Goal: Task Accomplishment & Management: Manage account settings

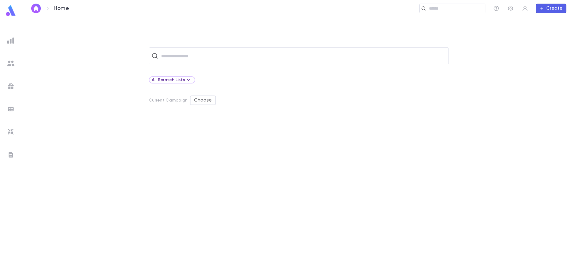
click at [197, 55] on input "text" at bounding box center [302, 55] width 287 height 11
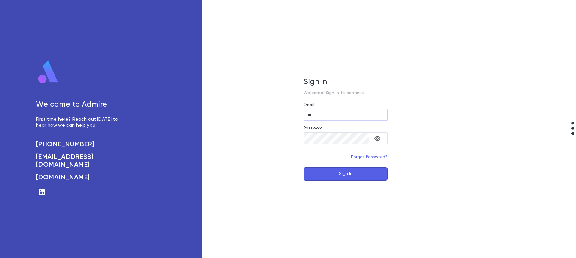
type input "*"
type input "**********"
click at [304, 167] on button "Sign In" at bounding box center [346, 173] width 84 height 13
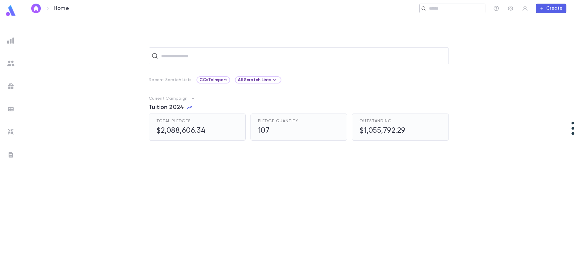
click at [436, 7] on input "text" at bounding box center [455, 9] width 56 height 6
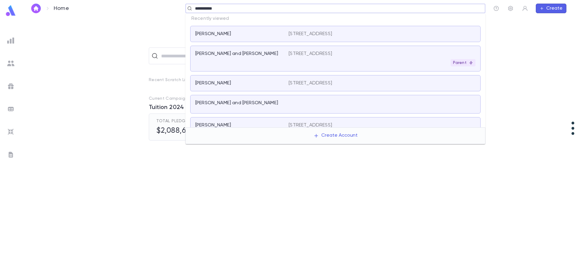
type input "**********"
click at [291, 11] on input "text" at bounding box center [338, 9] width 290 height 6
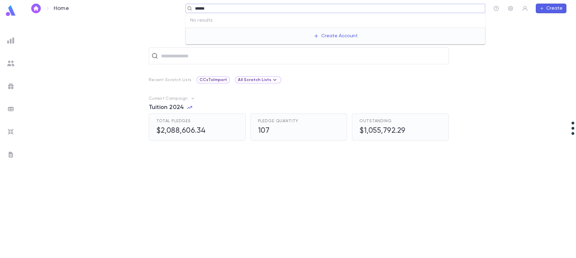
type input "******"
click at [218, 8] on input "text" at bounding box center [338, 9] width 290 height 6
type input "******"
click at [220, 209] on div at bounding box center [224, 198] width 150 height 92
click at [437, 12] on div "​" at bounding box center [453, 9] width 66 height 10
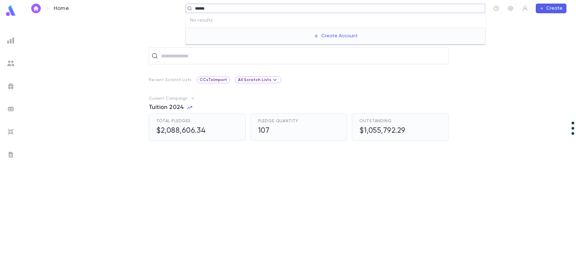
type input "******"
click at [125, 86] on div "​ Recent Scratch Lists CCsToImport All Scratch Lists Current Campaign Tuition 2…" at bounding box center [299, 152] width 536 height 210
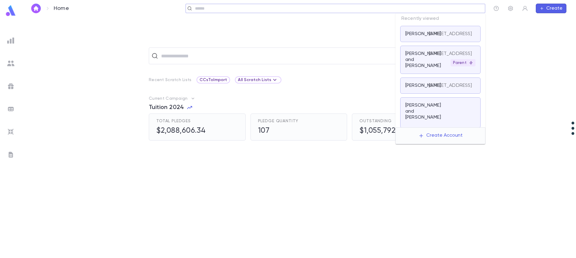
click at [446, 11] on input "text" at bounding box center [338, 9] width 290 height 6
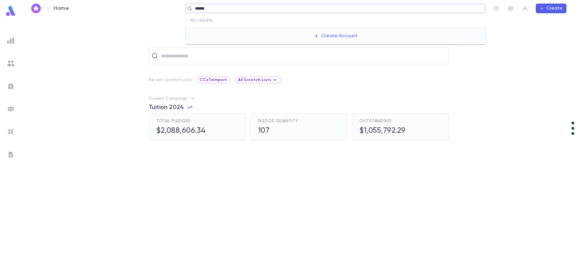
type input "******"
click at [89, 119] on div "Current Campaign Tuition 2024 Total Pledges $2,088,606.34 Pledge Quantity 107 O…" at bounding box center [299, 117] width 536 height 45
click at [14, 42] on img at bounding box center [10, 40] width 7 height 7
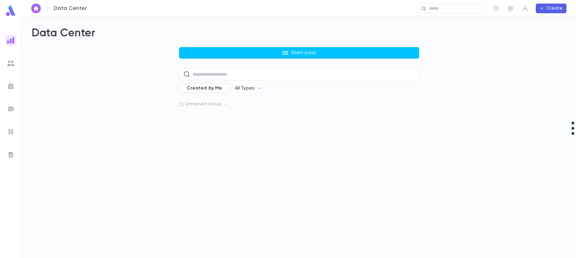
click at [225, 106] on icon at bounding box center [226, 104] width 4 height 4
click at [226, 104] on icon at bounding box center [226, 104] width 2 height 1
click at [226, 104] on icon at bounding box center [226, 104] width 4 height 4
click at [214, 130] on p "Pledges Tuition 2025" at bounding box center [217, 130] width 47 height 6
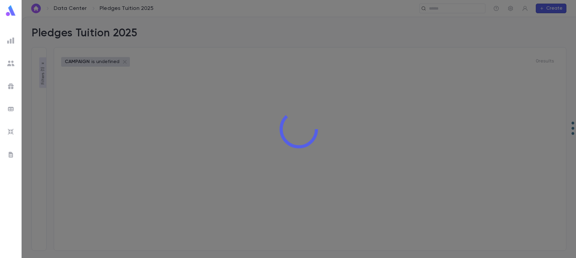
type input "**********"
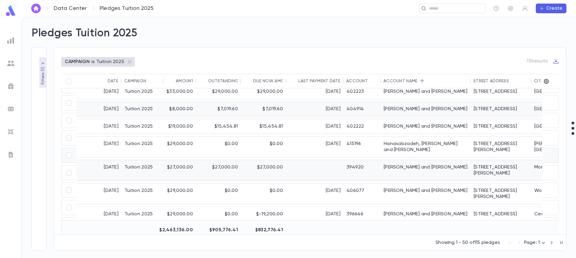
scroll to position [570, 0]
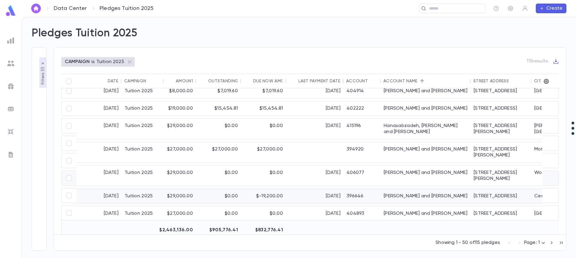
click at [400, 189] on div "[PERSON_NAME] and [PERSON_NAME]" at bounding box center [426, 196] width 90 height 14
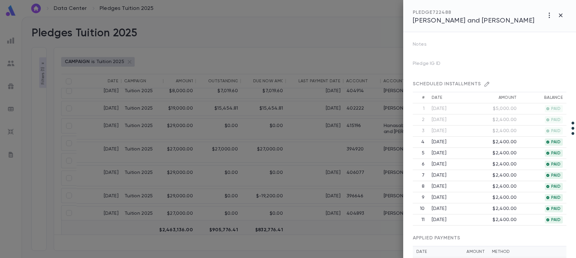
scroll to position [0, 0]
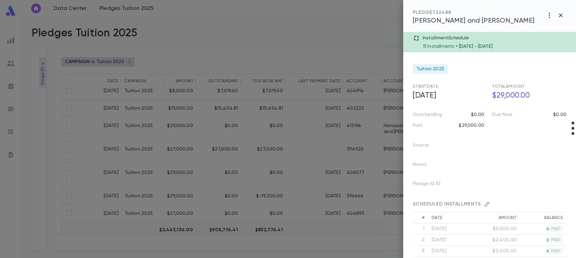
drag, startPoint x: 93, startPoint y: 238, endPoint x: 103, endPoint y: 143, distance: 95.4
click at [93, 239] on div at bounding box center [288, 129] width 576 height 258
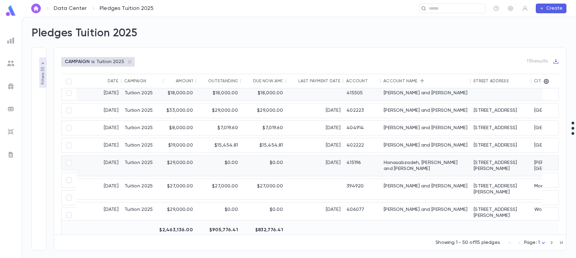
scroll to position [420, 0]
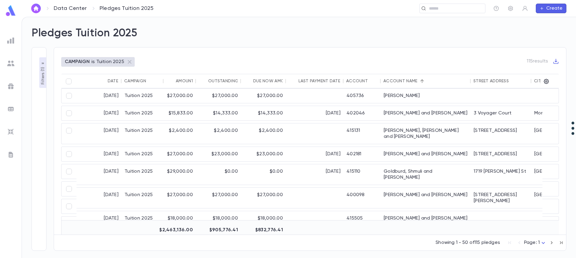
click at [41, 73] on p "Filters ( 1 )" at bounding box center [43, 75] width 6 height 19
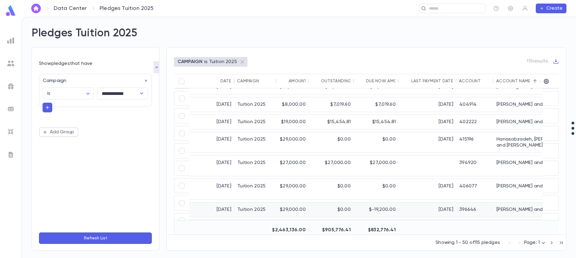
scroll to position [570, 0]
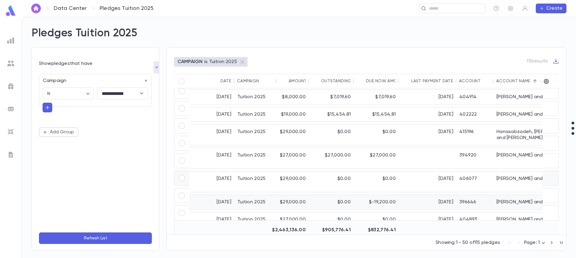
click at [478, 195] on div "396646" at bounding box center [475, 202] width 37 height 14
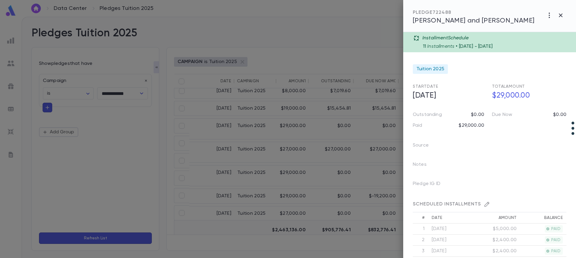
click at [454, 20] on span "[PERSON_NAME] and [PERSON_NAME]" at bounding box center [474, 20] width 122 height 7
click at [560, 15] on icon "button" at bounding box center [560, 15] width 7 height 7
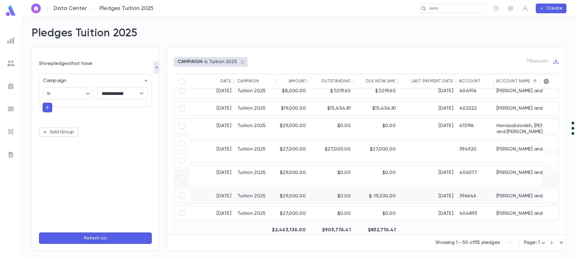
click at [498, 189] on div "[PERSON_NAME] and [PERSON_NAME]" at bounding box center [539, 196] width 90 height 14
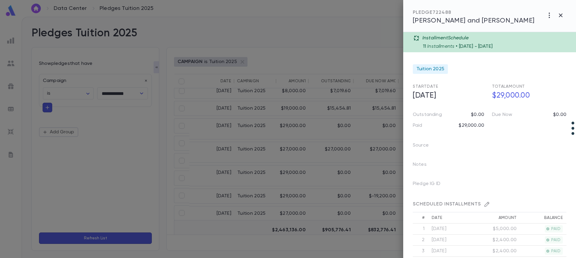
click at [454, 24] on span "[PERSON_NAME] and [PERSON_NAME]" at bounding box center [474, 20] width 122 height 7
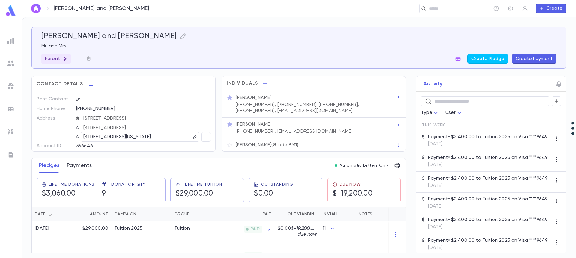
click at [76, 166] on button "Payments" at bounding box center [79, 165] width 25 height 15
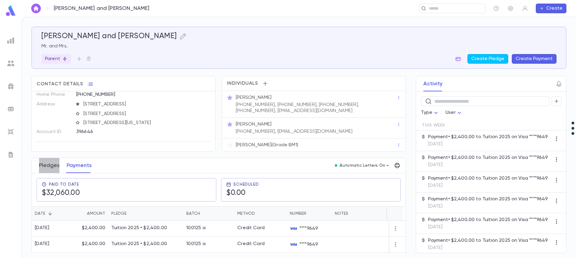
click at [47, 169] on button "Pledges" at bounding box center [49, 165] width 20 height 15
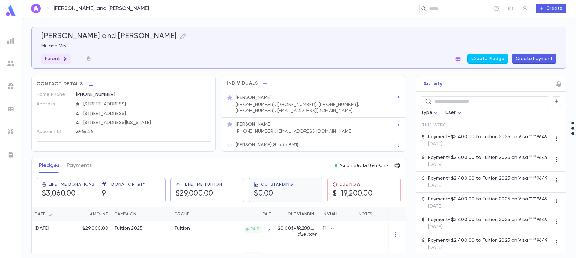
scroll to position [30, 0]
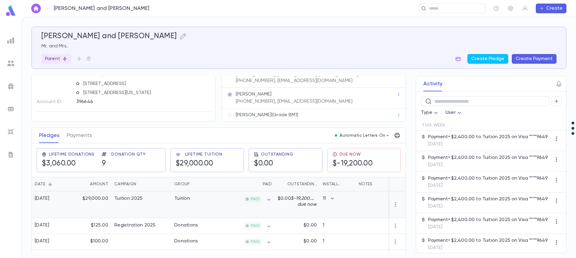
click at [334, 198] on icon "button" at bounding box center [332, 199] width 3 height 2
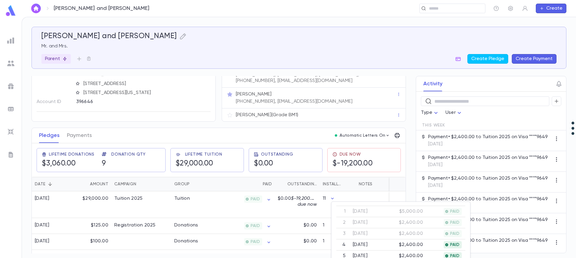
scroll to position [0, 0]
click at [212, 206] on div at bounding box center [288, 129] width 576 height 258
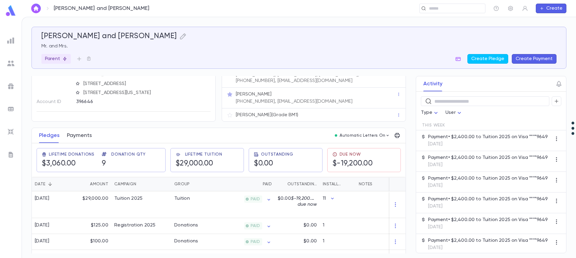
click at [72, 137] on button "Payments" at bounding box center [79, 135] width 25 height 15
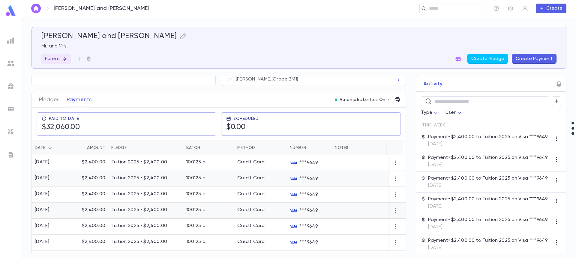
scroll to position [60, 0]
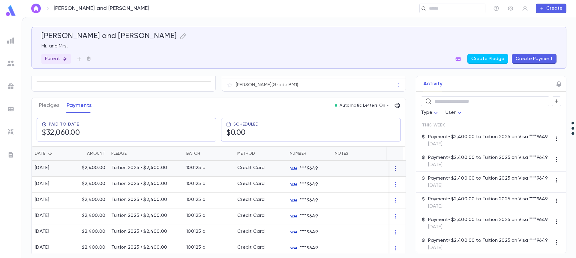
click at [394, 167] on icon "button" at bounding box center [396, 168] width 6 height 6
click at [409, 182] on ul "Delete" at bounding box center [404, 178] width 25 height 13
click at [404, 178] on ul "Delete" at bounding box center [404, 178] width 25 height 13
drag, startPoint x: 406, startPoint y: 163, endPoint x: 387, endPoint y: 199, distance: 40.5
click at [405, 202] on div at bounding box center [288, 129] width 576 height 258
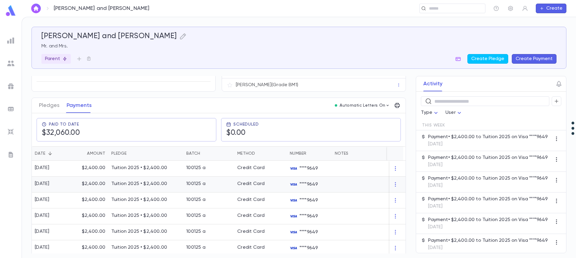
click at [311, 182] on p "****9649" at bounding box center [304, 184] width 28 height 7
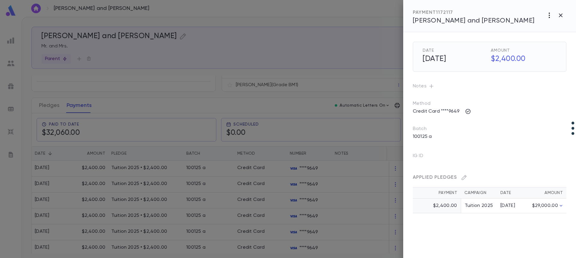
click at [549, 17] on icon "button" at bounding box center [549, 15] width 7 height 7
click at [540, 28] on li "Cancel" at bounding box center [549, 28] width 48 height 10
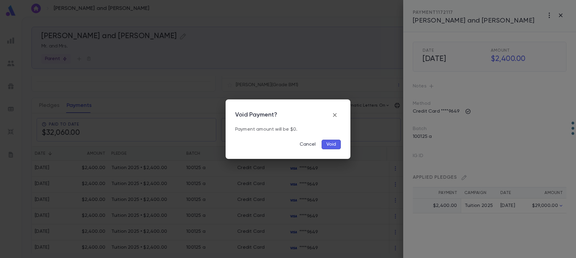
click at [330, 145] on button "Void" at bounding box center [331, 145] width 19 height 10
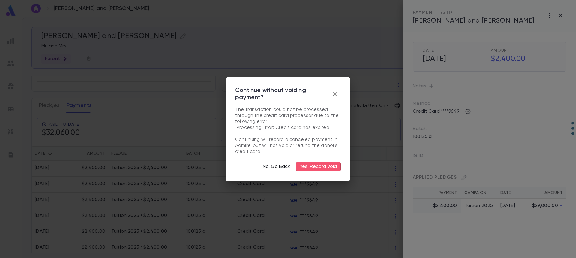
click at [285, 167] on button "No, Go Back" at bounding box center [276, 167] width 35 height 10
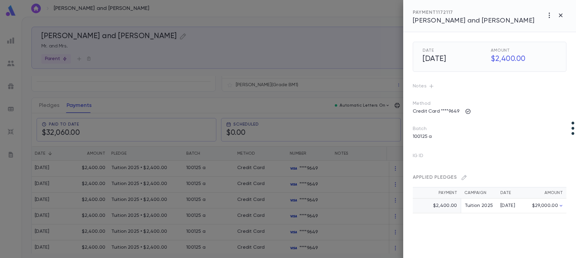
click at [349, 175] on div at bounding box center [288, 129] width 576 height 258
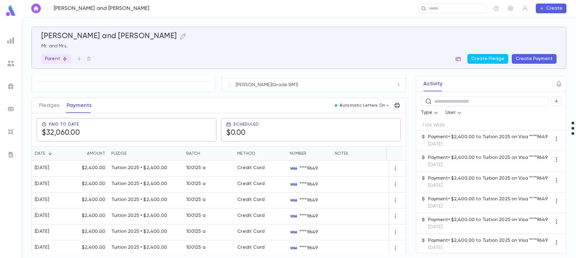
click at [460, 57] on icon "button" at bounding box center [458, 59] width 6 height 6
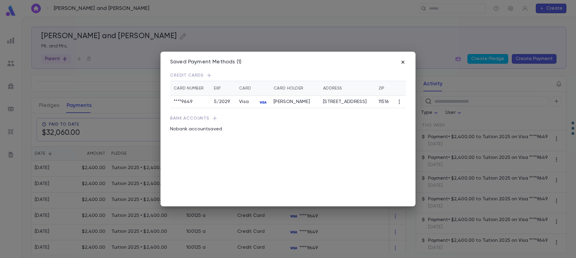
click at [403, 61] on icon "button" at bounding box center [403, 62] width 6 height 6
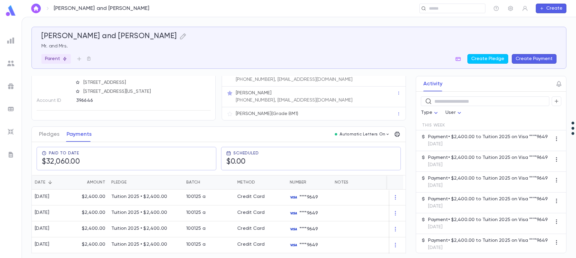
scroll to position [0, 0]
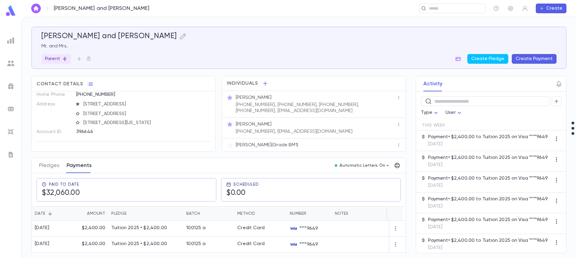
click at [87, 165] on button "Payments" at bounding box center [79, 165] width 25 height 15
click at [47, 167] on button "Pledges" at bounding box center [49, 165] width 20 height 15
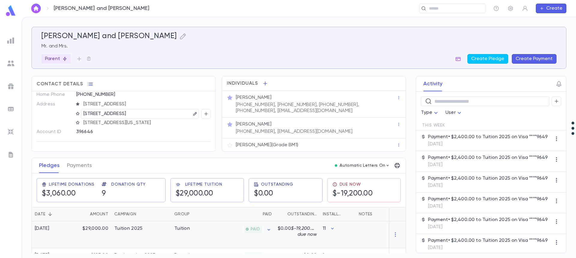
click at [122, 227] on div "Tuition 2025" at bounding box center [128, 228] width 28 height 6
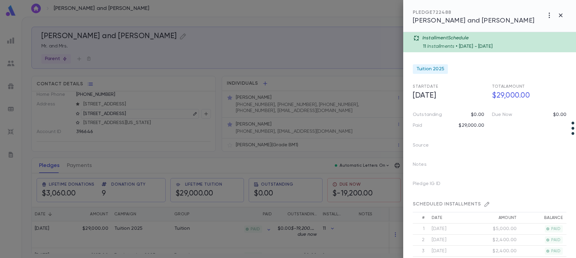
click at [520, 48] on div "11 Installments • [DATE] - [DATE]" at bounding box center [497, 45] width 149 height 8
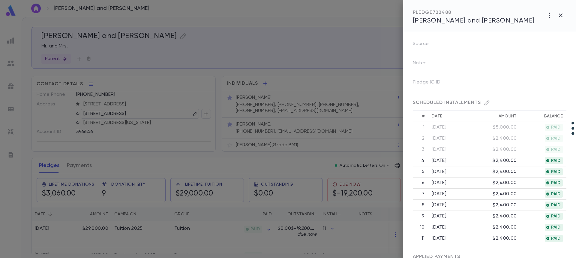
scroll to position [5, 0]
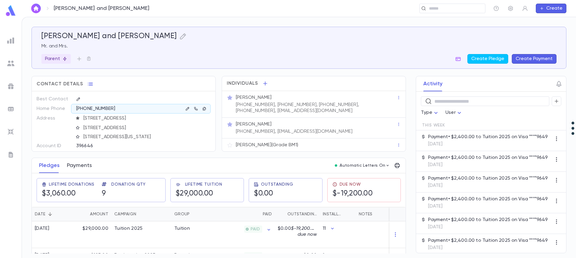
click at [76, 169] on button "Payments" at bounding box center [79, 165] width 25 height 15
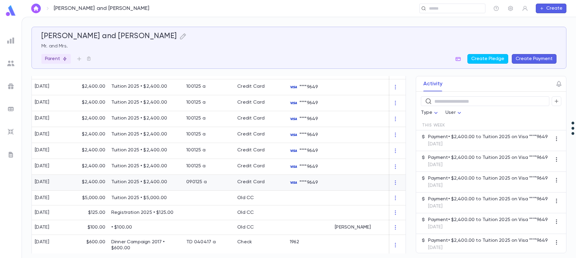
scroll to position [180, 0]
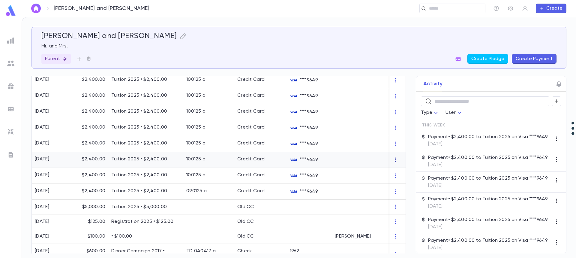
click at [395, 161] on icon "button" at bounding box center [396, 160] width 6 height 6
click at [373, 160] on div at bounding box center [288, 129] width 576 height 258
click at [359, 160] on div at bounding box center [369, 160] width 75 height 16
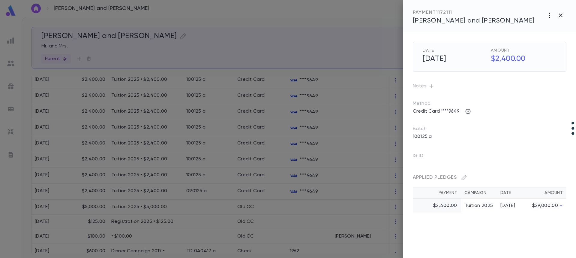
click at [552, 13] on icon "button" at bounding box center [549, 15] width 7 height 7
click at [540, 27] on li "Cancel" at bounding box center [549, 28] width 48 height 10
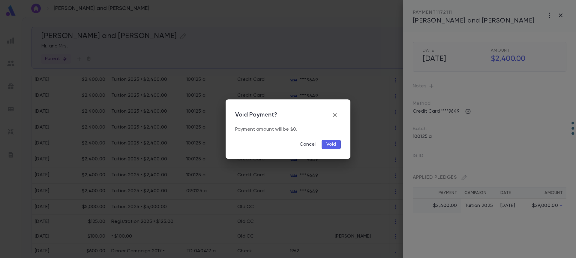
click at [333, 144] on button "Void" at bounding box center [331, 145] width 19 height 10
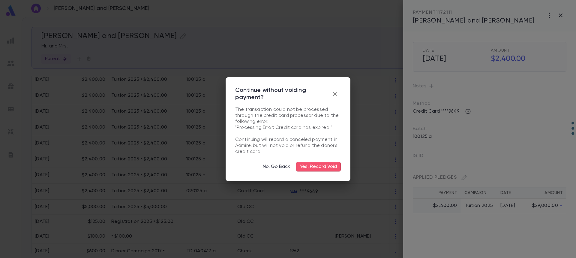
click at [318, 167] on button "Yes, Record Void" at bounding box center [318, 167] width 45 height 10
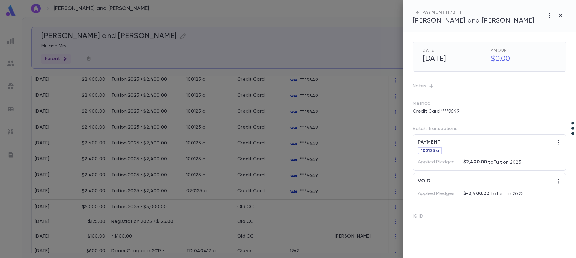
click at [337, 159] on div at bounding box center [288, 129] width 576 height 258
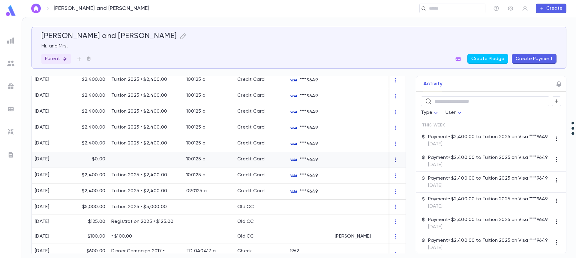
click at [394, 161] on icon "button" at bounding box center [396, 160] width 6 height 6
click at [373, 158] on div at bounding box center [288, 129] width 576 height 258
click at [350, 157] on div at bounding box center [369, 160] width 75 height 16
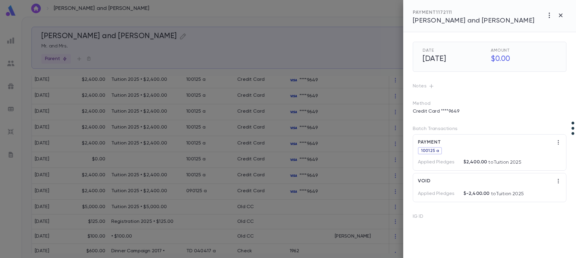
click at [303, 190] on div at bounding box center [288, 129] width 576 height 258
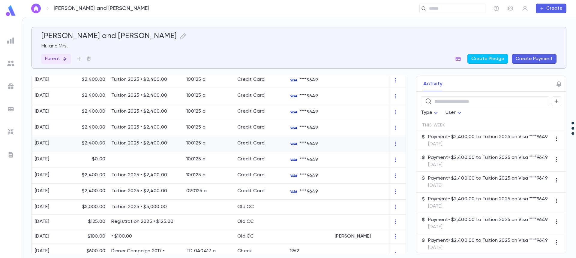
click at [362, 143] on div at bounding box center [369, 144] width 75 height 16
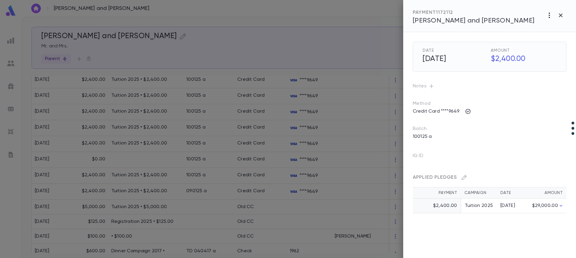
click at [549, 13] on icon "button" at bounding box center [549, 15] width 1 height 5
click at [548, 29] on li "Cancel" at bounding box center [549, 28] width 48 height 10
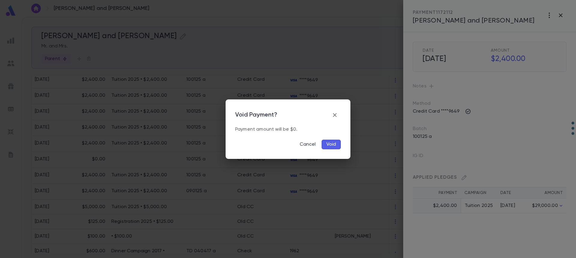
click at [334, 140] on button "Void" at bounding box center [331, 145] width 19 height 10
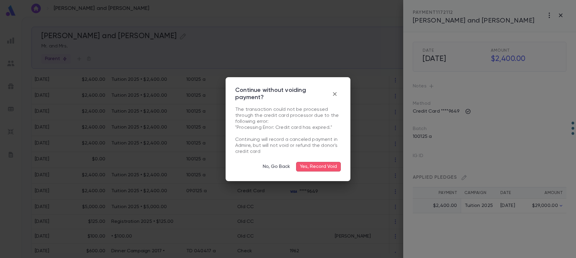
click at [315, 167] on button "Yes, Record Void" at bounding box center [318, 167] width 45 height 10
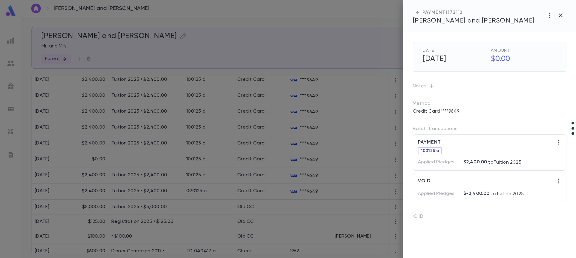
click at [271, 129] on div at bounding box center [288, 129] width 576 height 258
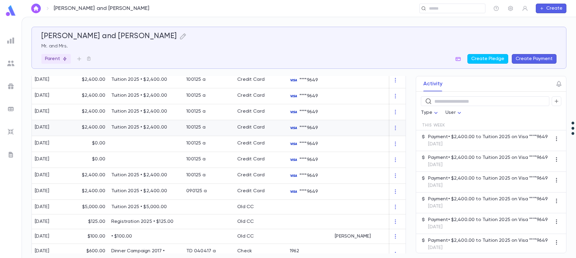
click at [310, 123] on div "****9649" at bounding box center [309, 128] width 45 height 16
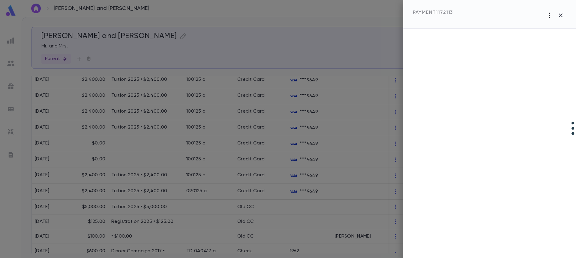
click at [548, 16] on icon "button" at bounding box center [549, 15] width 7 height 7
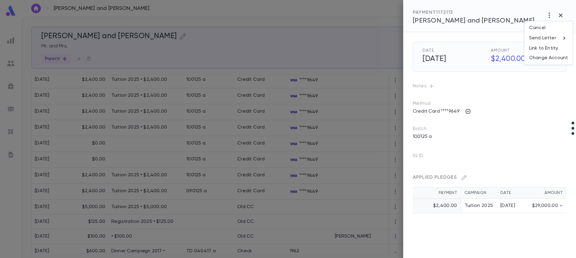
click at [249, 125] on div at bounding box center [288, 129] width 576 height 258
click at [139, 149] on div at bounding box center [288, 129] width 576 height 258
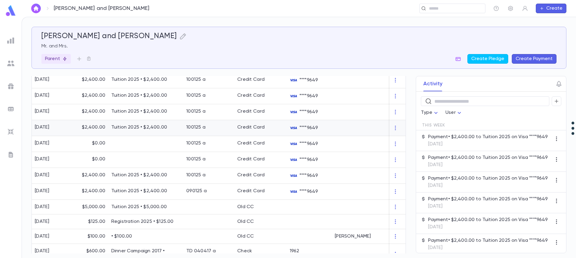
click at [137, 125] on p "Tuition 2025 • $2,400.00" at bounding box center [145, 127] width 69 height 6
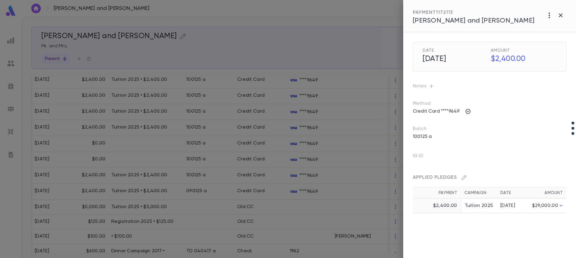
click at [549, 14] on icon "button" at bounding box center [549, 15] width 7 height 7
click at [539, 28] on li "Cancel" at bounding box center [549, 28] width 48 height 10
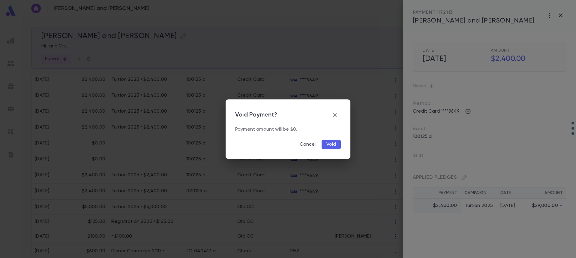
click at [330, 144] on button "Void" at bounding box center [331, 145] width 19 height 10
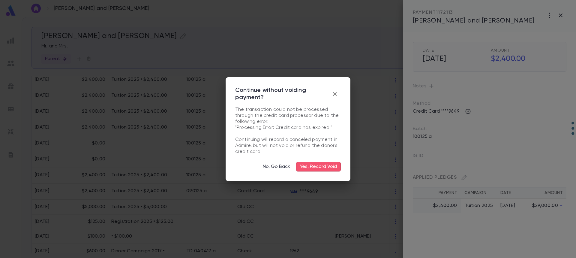
click at [308, 167] on button "Yes, Record Void" at bounding box center [318, 167] width 45 height 10
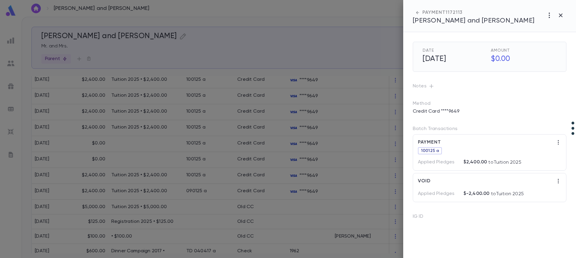
click at [155, 111] on div at bounding box center [288, 129] width 576 height 258
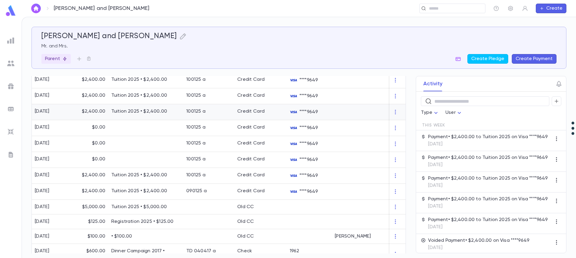
click at [155, 111] on p "Tuition 2025 • $2,400.00" at bounding box center [145, 111] width 69 height 6
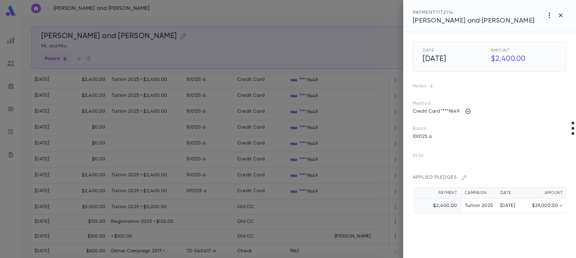
click at [550, 16] on icon "button" at bounding box center [549, 15] width 1 height 5
click at [542, 28] on li "Cancel" at bounding box center [549, 28] width 48 height 10
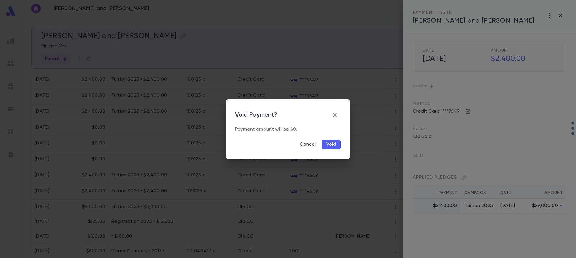
click at [328, 145] on button "Void" at bounding box center [331, 145] width 19 height 10
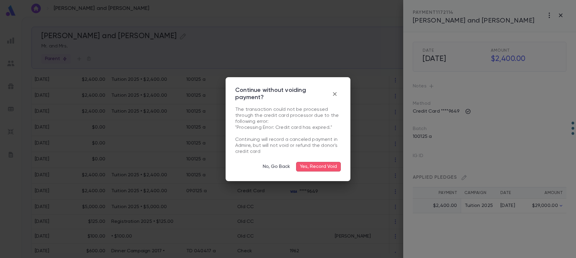
click at [317, 167] on button "Yes, Record Void" at bounding box center [318, 167] width 45 height 10
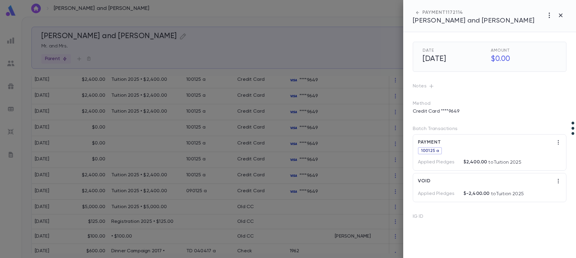
click at [155, 94] on div at bounding box center [288, 129] width 576 height 258
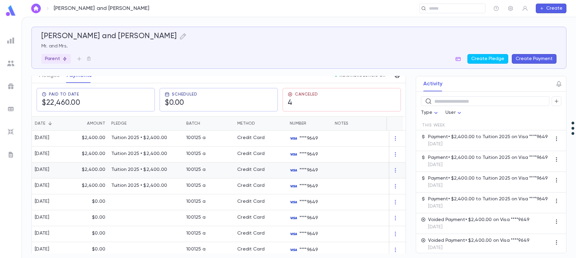
scroll to position [150, 0]
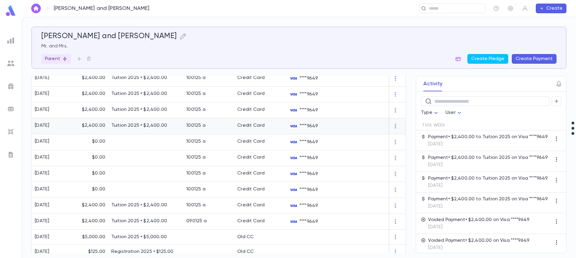
click at [136, 126] on p "Tuition 2025 • $2,400.00" at bounding box center [145, 125] width 69 height 6
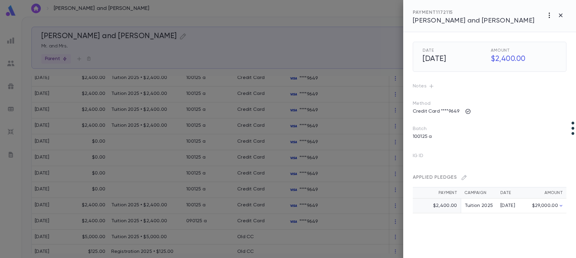
click at [549, 14] on icon "button" at bounding box center [549, 15] width 7 height 7
click at [544, 31] on li "Cancel" at bounding box center [549, 28] width 48 height 10
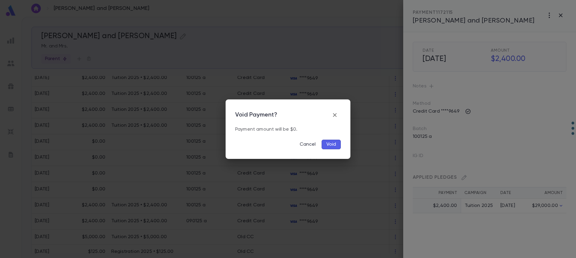
click at [328, 146] on button "Void" at bounding box center [331, 145] width 19 height 10
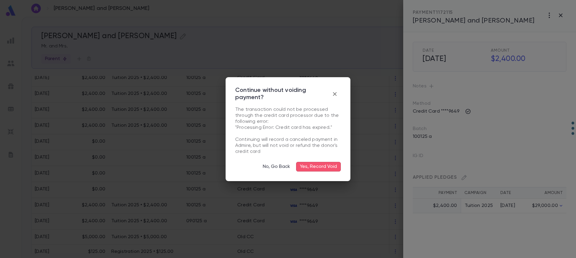
click at [328, 165] on button "Yes, Record Void" at bounding box center [318, 167] width 45 height 10
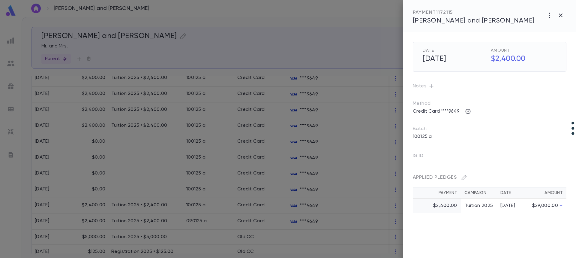
click at [131, 109] on div at bounding box center [288, 129] width 576 height 258
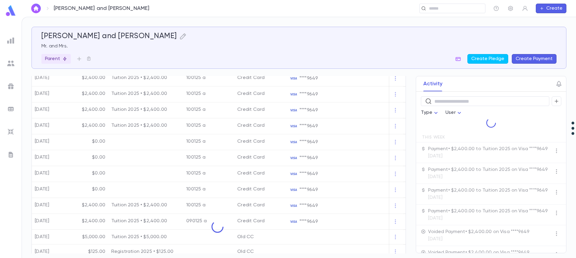
click at [131, 109] on div at bounding box center [218, 227] width 372 height 312
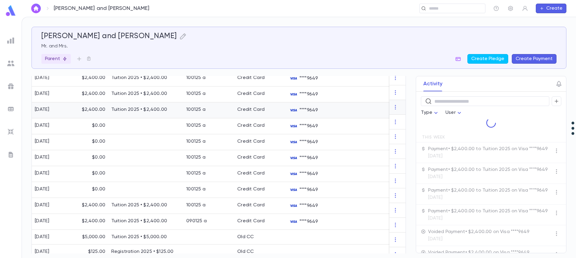
click at [131, 109] on p "Tuition 2025 • $2,400.00" at bounding box center [145, 110] width 69 height 6
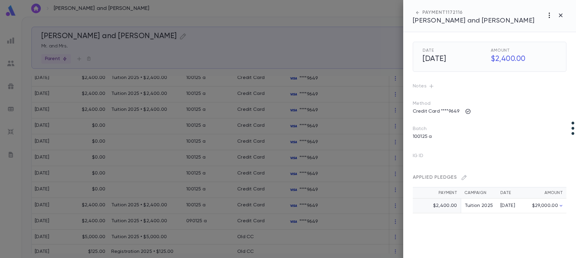
click at [548, 15] on icon "button" at bounding box center [549, 15] width 7 height 7
click at [549, 29] on li "Cancel" at bounding box center [549, 28] width 48 height 10
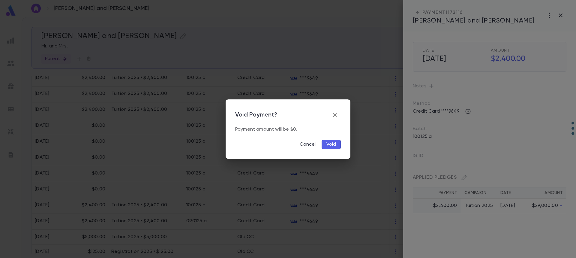
click at [338, 143] on button "Void" at bounding box center [331, 145] width 19 height 10
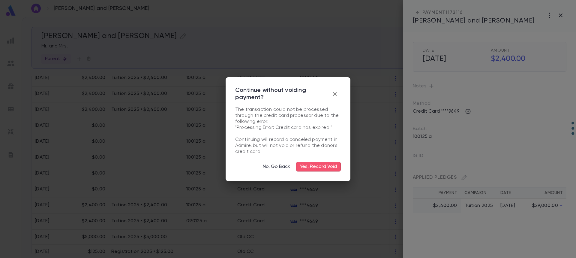
click at [320, 165] on button "Yes, Record Void" at bounding box center [318, 167] width 45 height 10
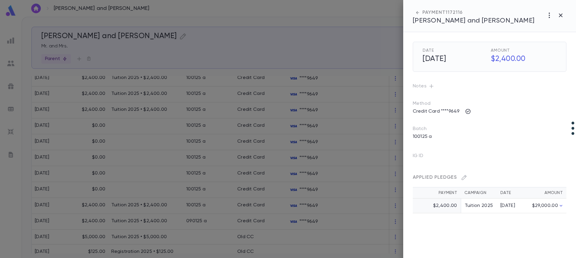
click at [158, 95] on div at bounding box center [288, 129] width 576 height 258
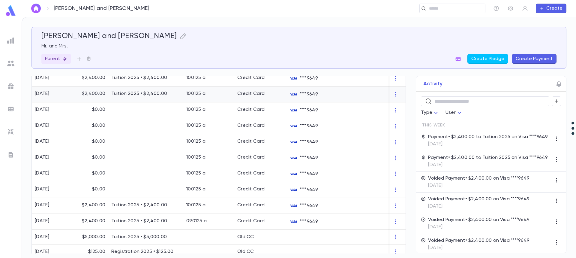
click at [159, 94] on p "Tuition 2025 • $2,400.00" at bounding box center [145, 94] width 69 height 6
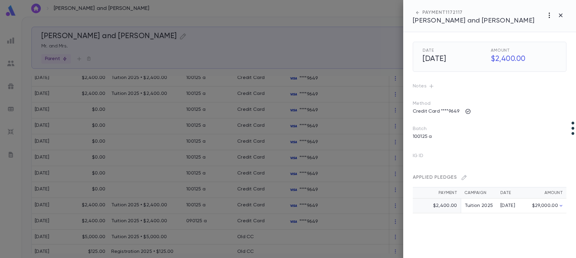
click at [549, 14] on icon "button" at bounding box center [549, 15] width 7 height 7
click at [540, 27] on li "Cancel" at bounding box center [549, 28] width 48 height 10
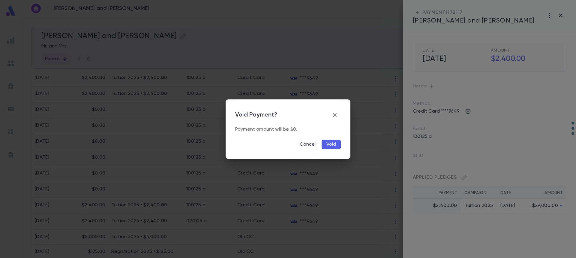
click at [335, 143] on button "Void" at bounding box center [331, 145] width 19 height 10
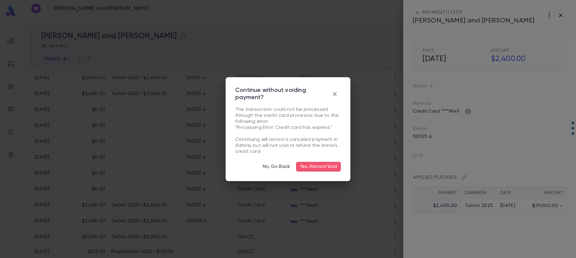
click at [319, 166] on button "Yes, Record Void" at bounding box center [318, 167] width 45 height 10
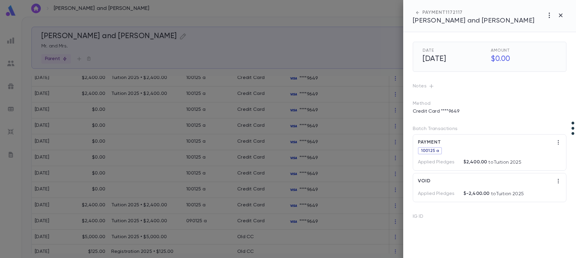
click at [208, 81] on div at bounding box center [288, 129] width 576 height 258
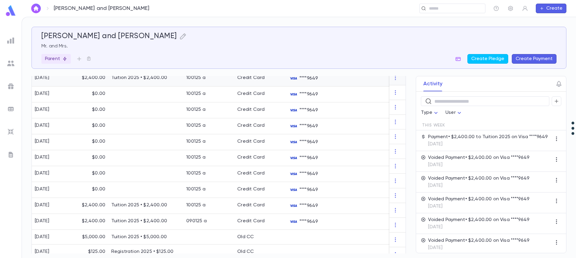
click at [199, 78] on div "100125 a" at bounding box center [195, 78] width 19 height 6
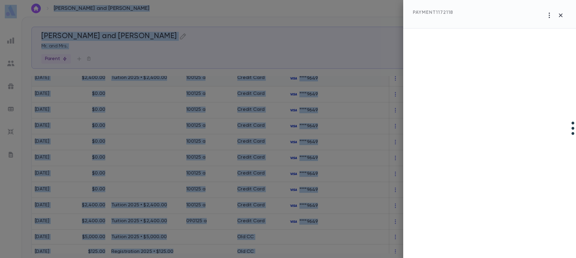
click at [199, 78] on div at bounding box center [288, 129] width 576 height 258
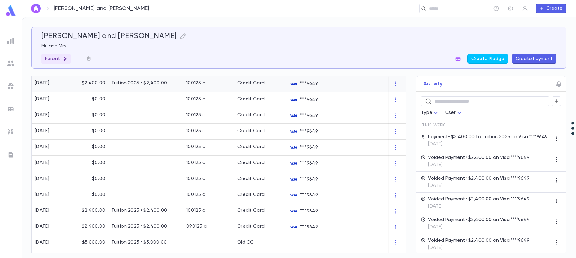
click at [145, 85] on p "Tuition 2025 • $2,400.00" at bounding box center [145, 83] width 69 height 6
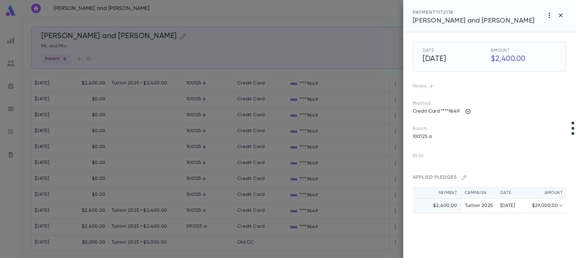
click at [548, 17] on icon "button" at bounding box center [549, 15] width 7 height 7
click at [538, 27] on li "Cancel" at bounding box center [549, 28] width 48 height 10
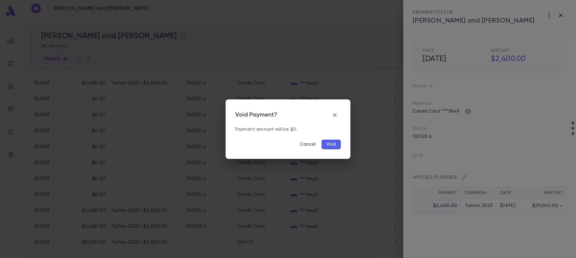
click at [330, 145] on button "Void" at bounding box center [331, 145] width 19 height 10
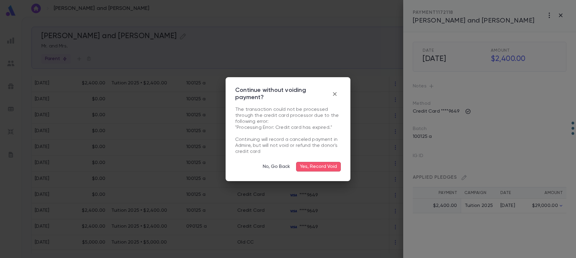
click at [319, 168] on button "Yes, Record Void" at bounding box center [318, 167] width 45 height 10
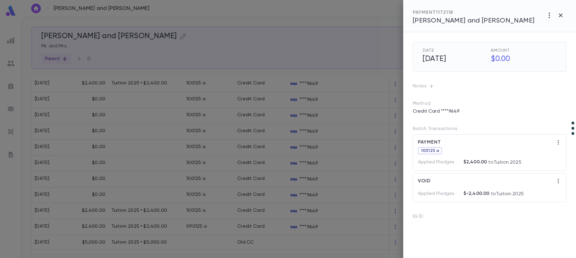
click at [196, 148] on div at bounding box center [288, 129] width 576 height 258
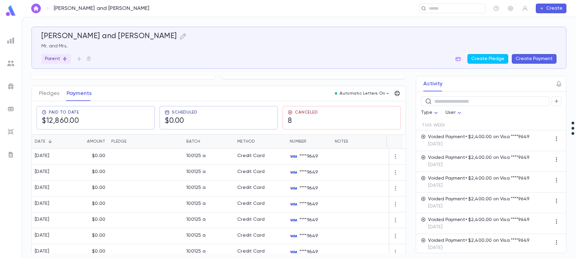
scroll to position [0, 0]
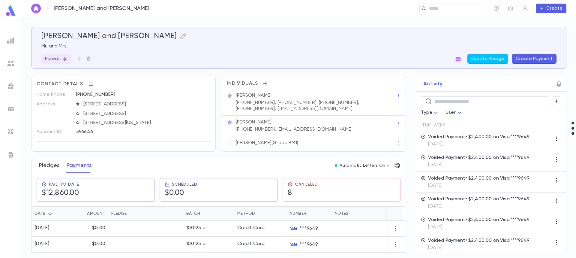
click at [44, 162] on button "Pledges" at bounding box center [49, 165] width 20 height 15
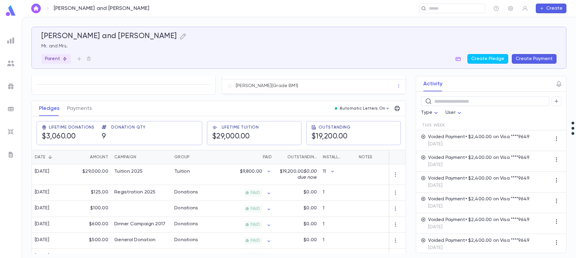
scroll to position [60, 0]
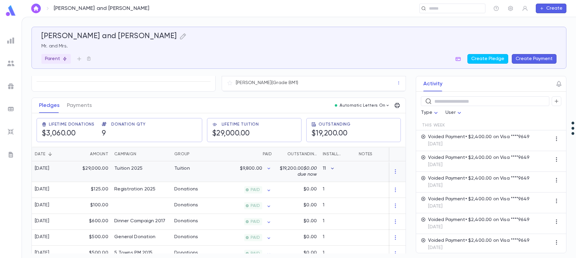
click at [334, 169] on icon "button" at bounding box center [333, 168] width 6 height 6
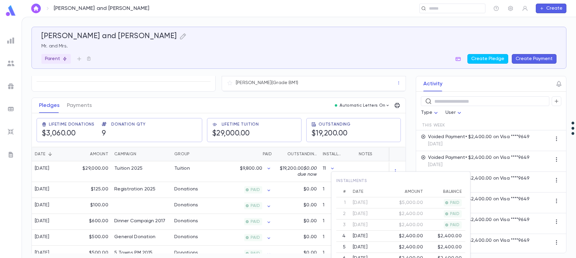
scroll to position [30, 0]
click at [262, 179] on div at bounding box center [288, 129] width 576 height 258
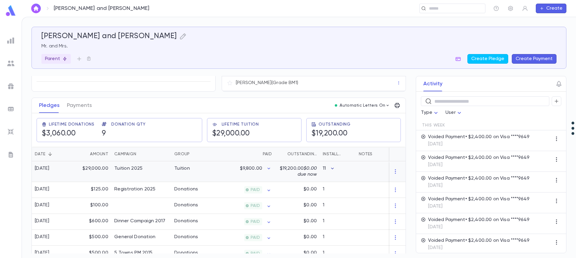
click at [333, 168] on icon "button" at bounding box center [333, 168] width 6 height 6
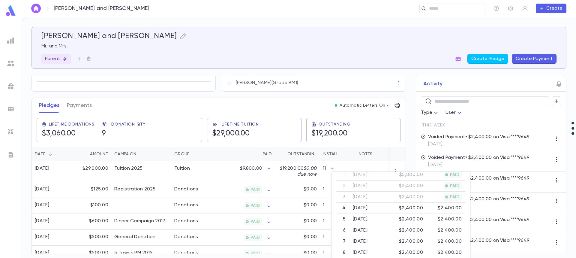
scroll to position [0, 0]
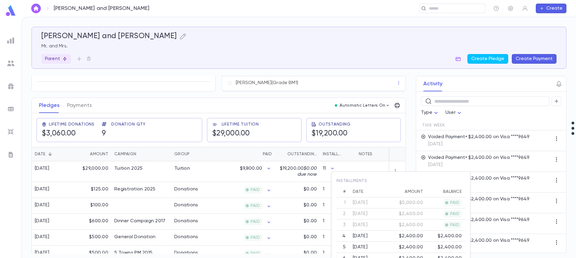
click at [79, 106] on div at bounding box center [288, 129] width 576 height 258
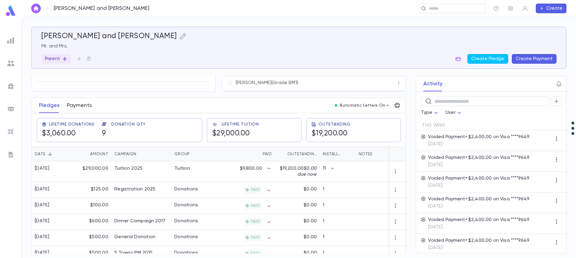
click at [80, 106] on button "Payments" at bounding box center [79, 105] width 25 height 15
